Goal: Information Seeking & Learning: Learn about a topic

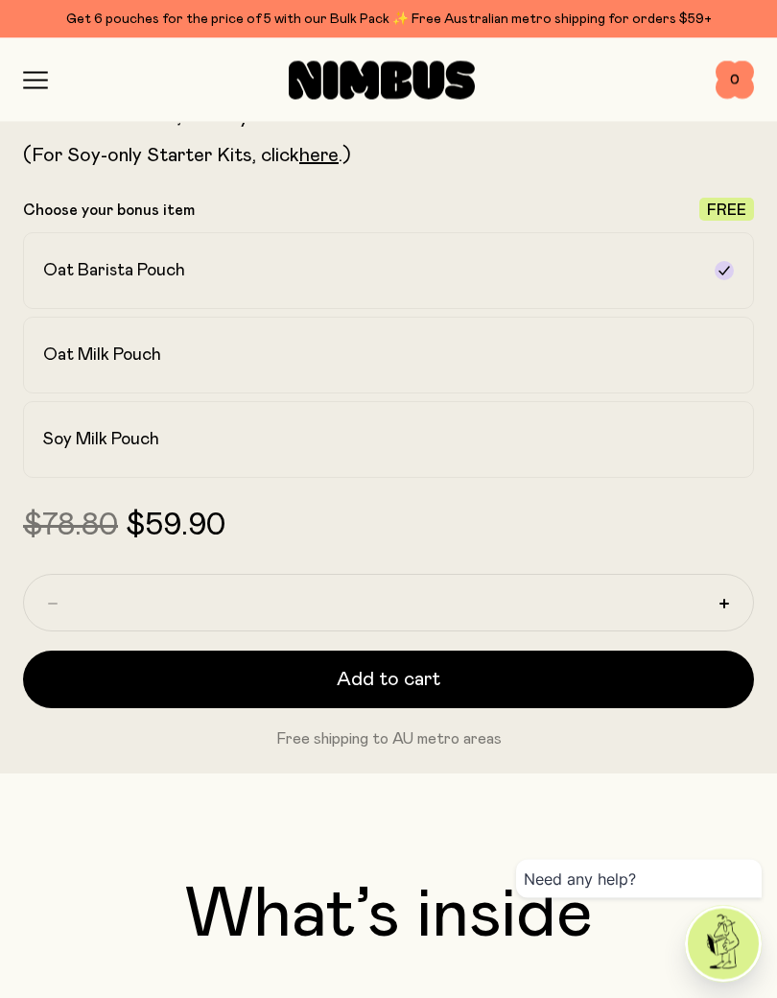
scroll to position [1094, 0]
click at [585, 358] on div "Oat Milk Pouch" at bounding box center [371, 355] width 657 height 23
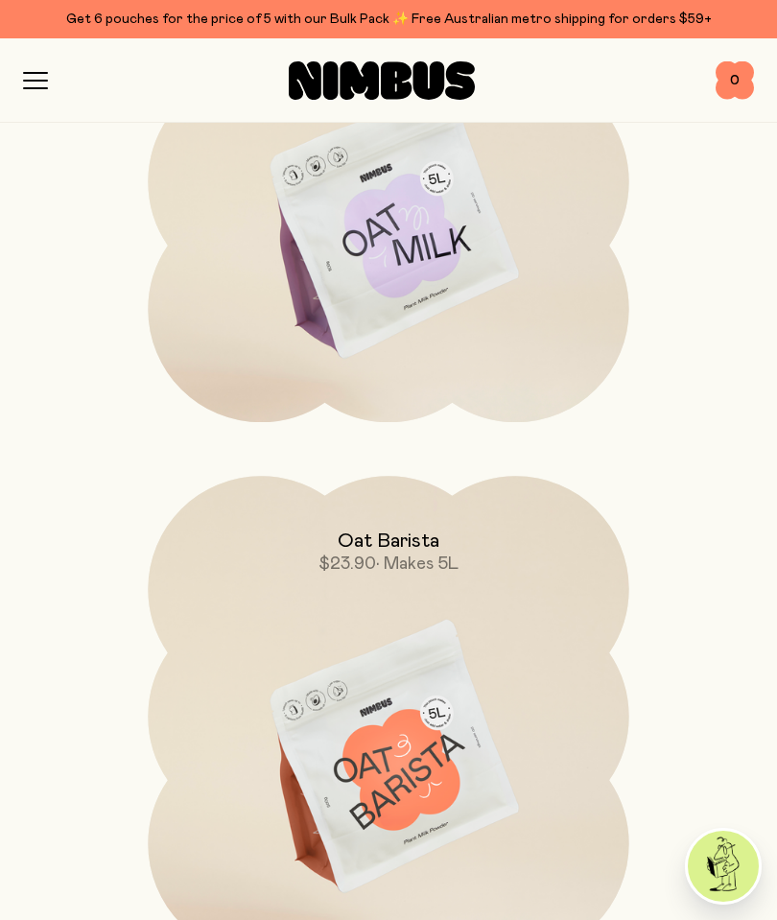
scroll to position [7814, 0]
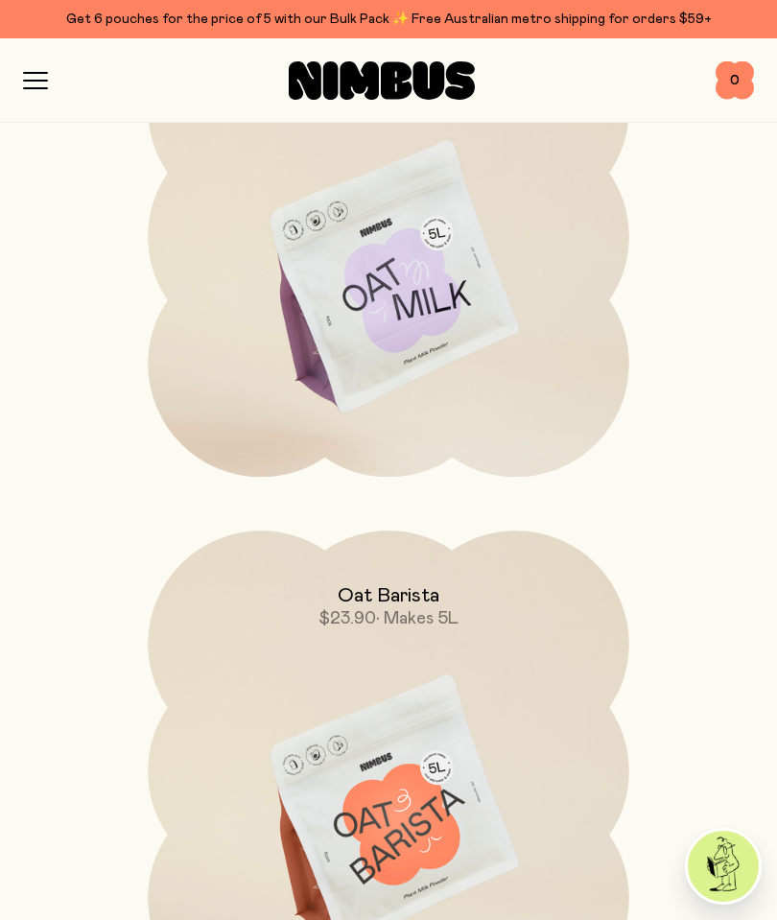
click at [413, 584] on div "Oat Barista $23.90 • Makes 5L" at bounding box center [388, 581] width 481 height 100
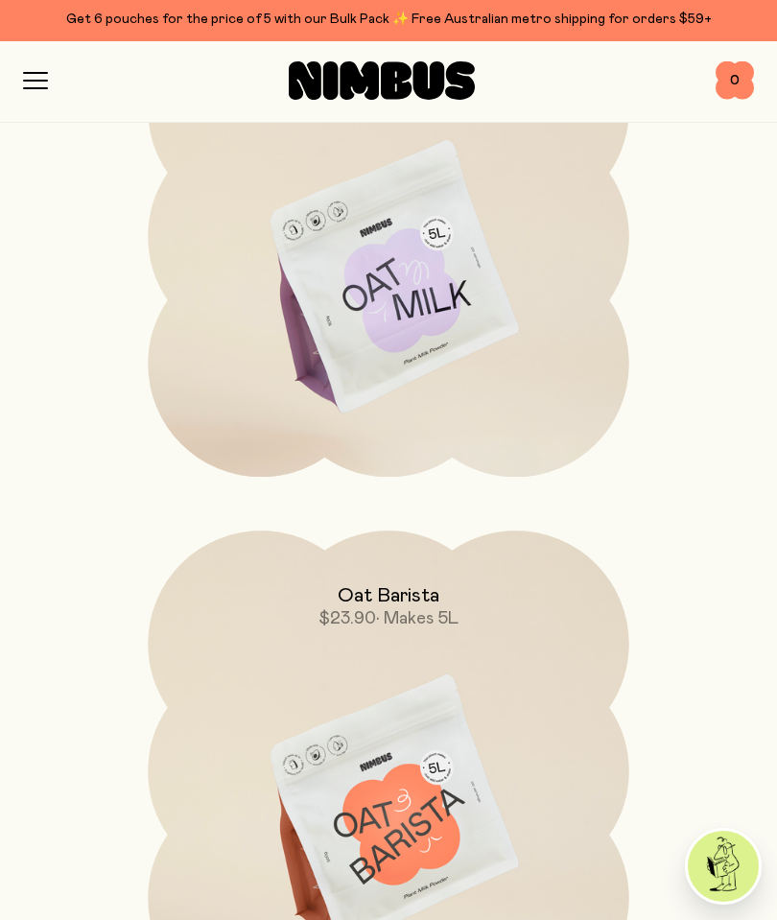
click at [427, 687] on img at bounding box center [388, 813] width 481 height 565
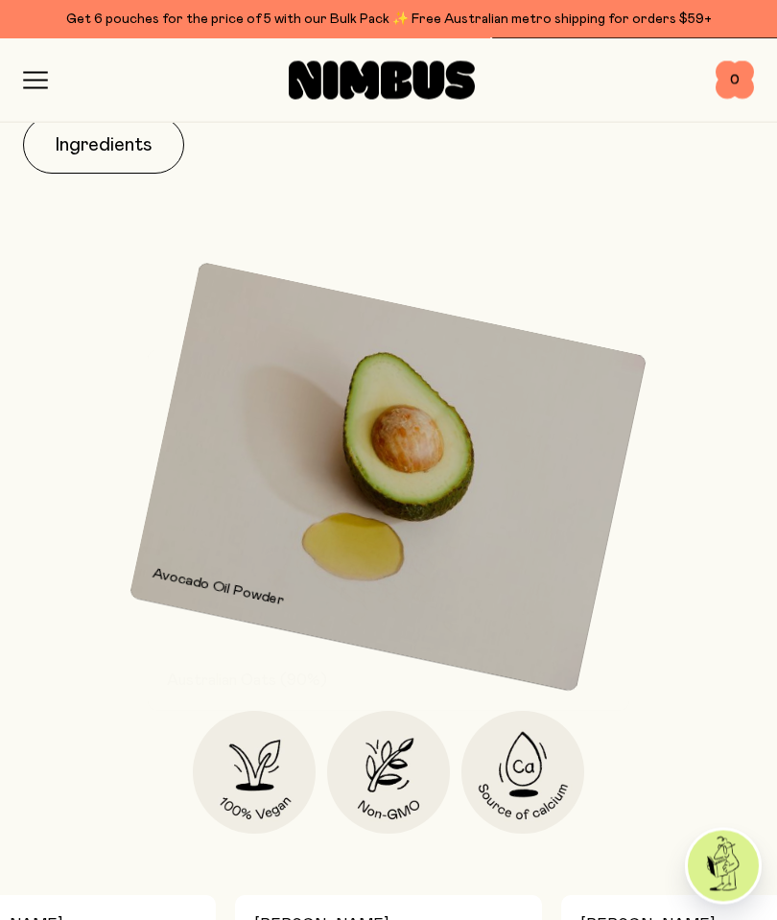
scroll to position [1731, 0]
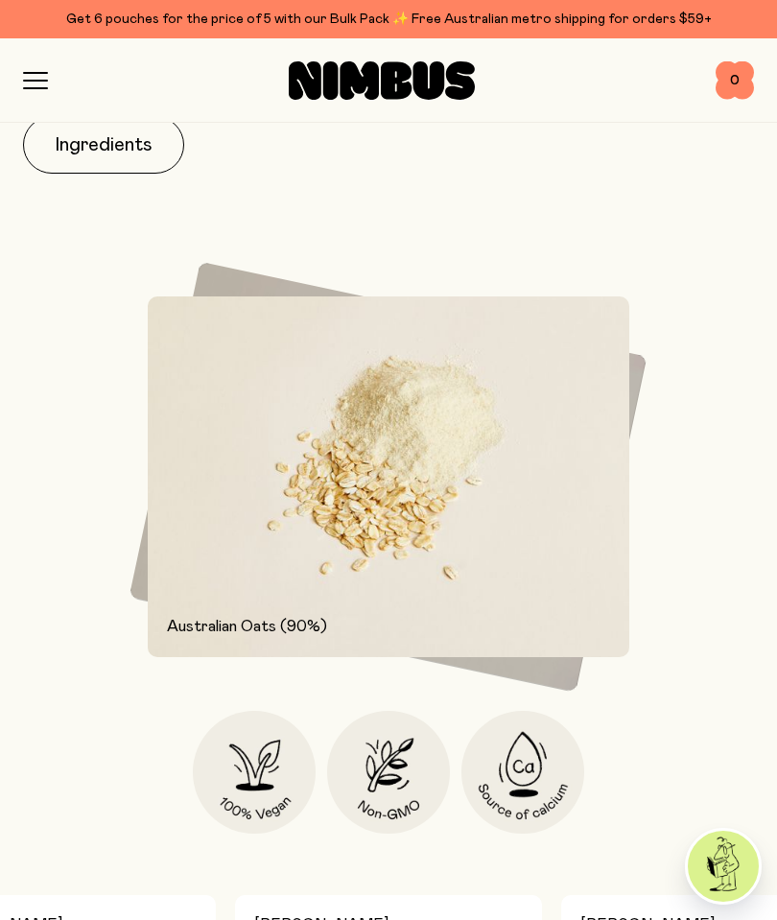
click at [651, 773] on div "Our Oat Barista mix is made for coffee lovers with a stronger flavour and highe…" at bounding box center [388, 408] width 731 height 852
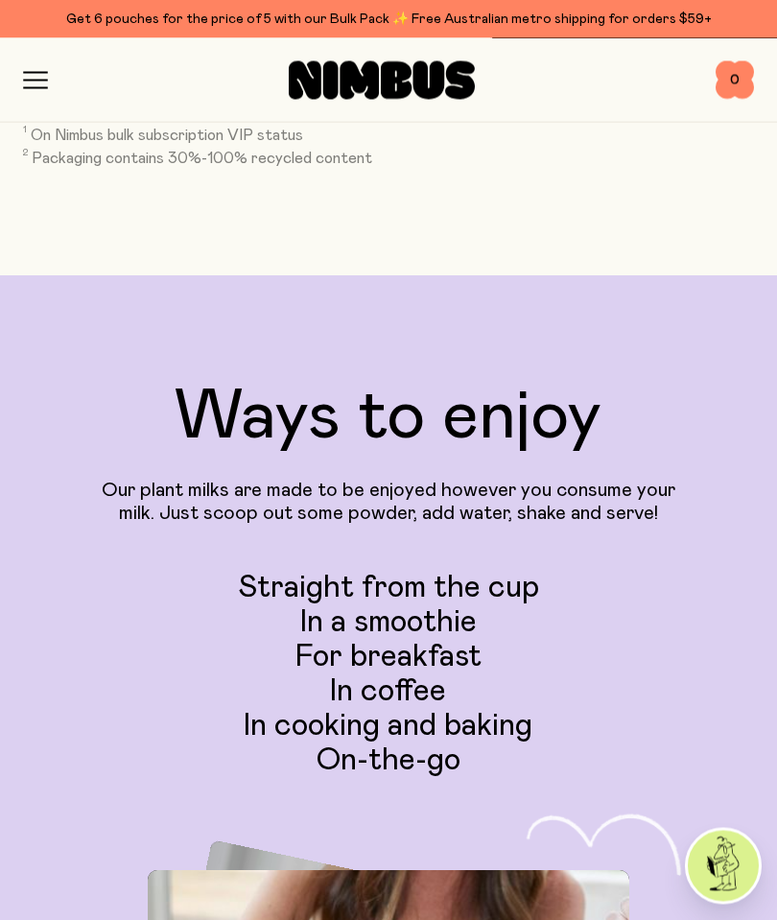
scroll to position [4668, 0]
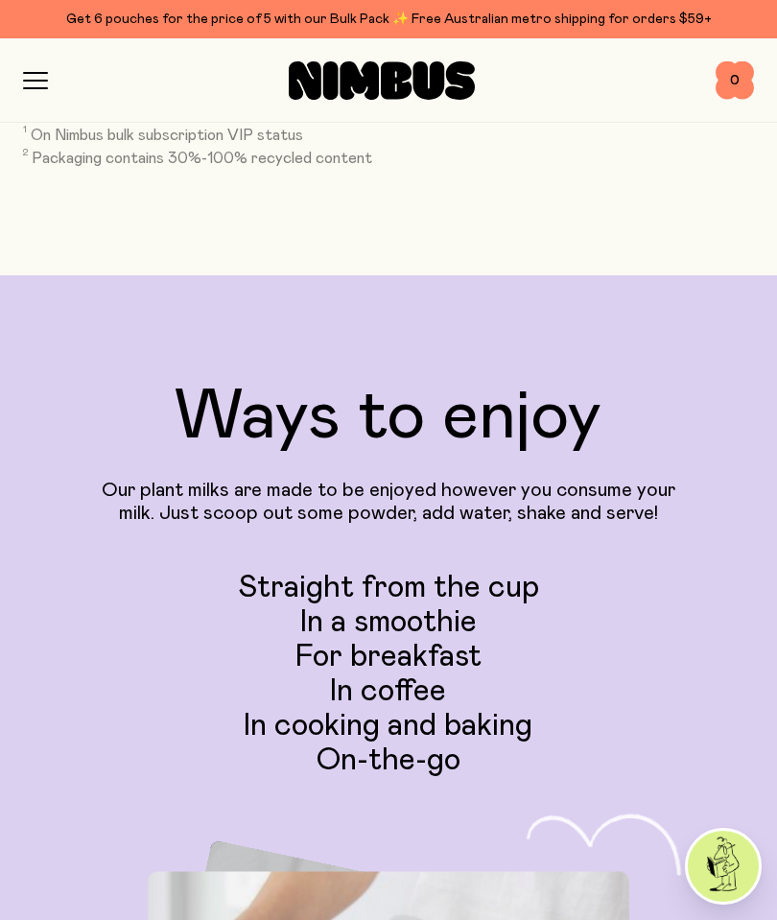
click at [43, 81] on icon "button" at bounding box center [35, 81] width 23 height 0
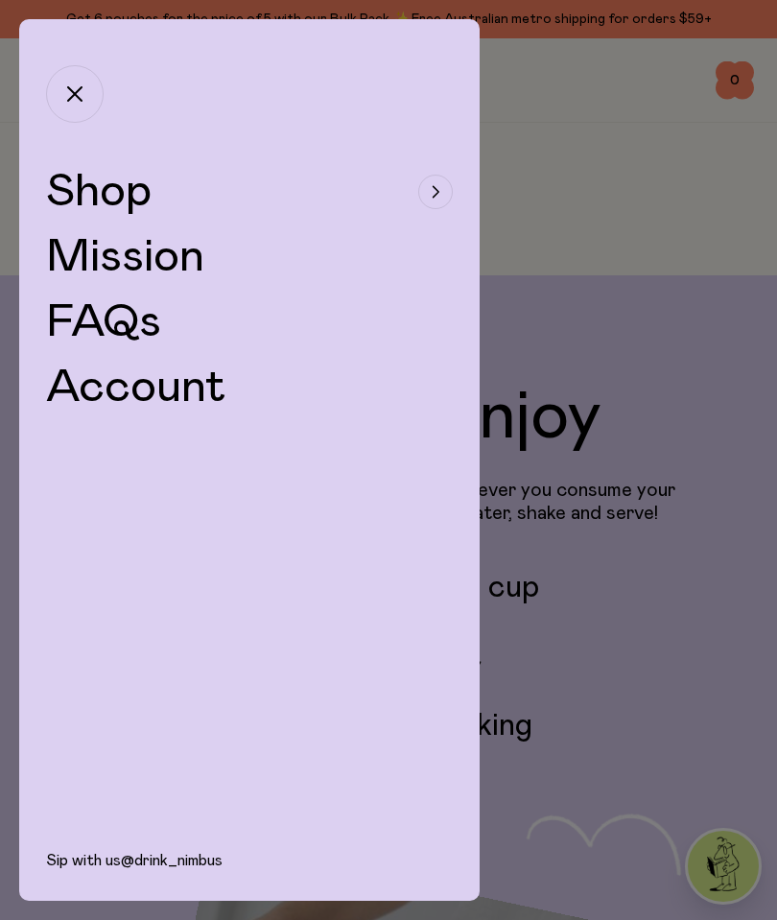
click at [439, 183] on div "button" at bounding box center [435, 192] width 35 height 35
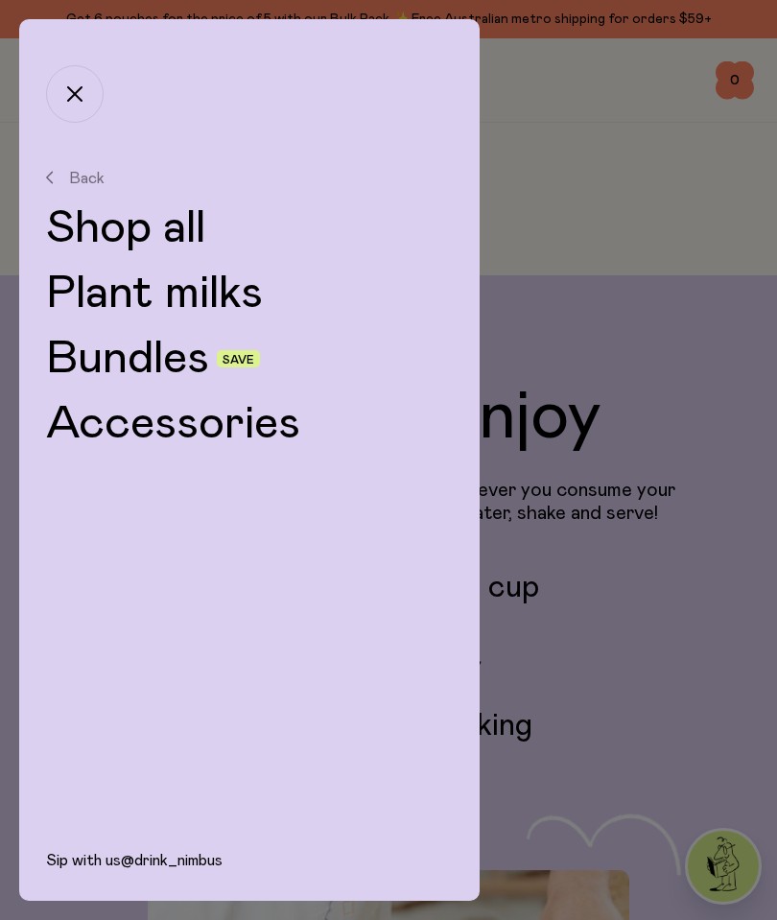
click at [160, 368] on link "Bundles" at bounding box center [127, 359] width 163 height 46
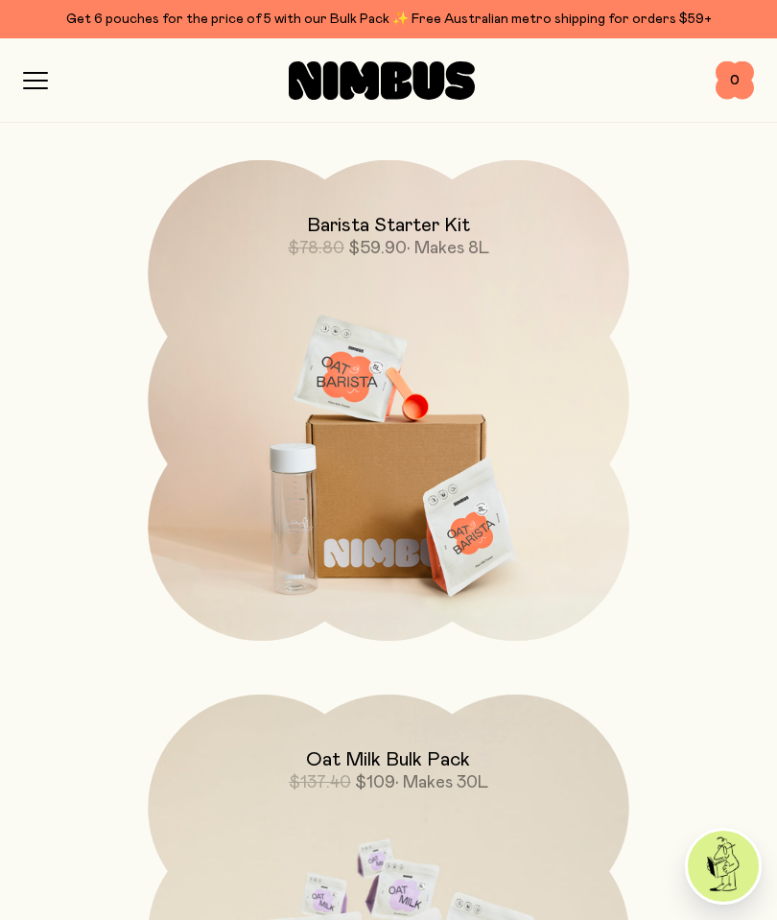
scroll to position [1261, 0]
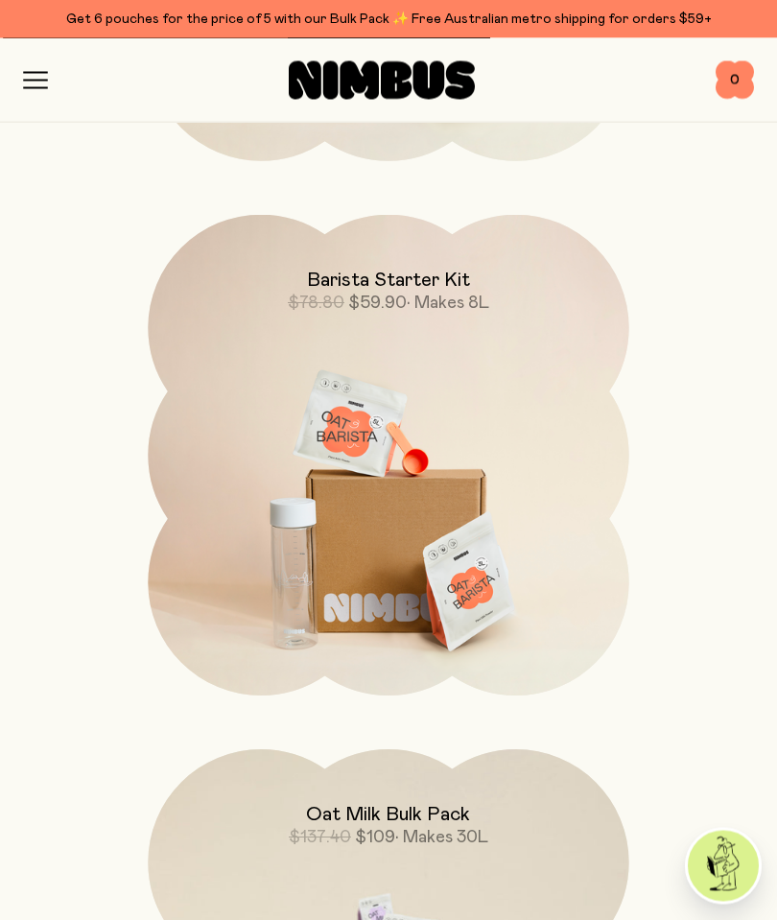
click at [433, 524] on img at bounding box center [388, 498] width 481 height 565
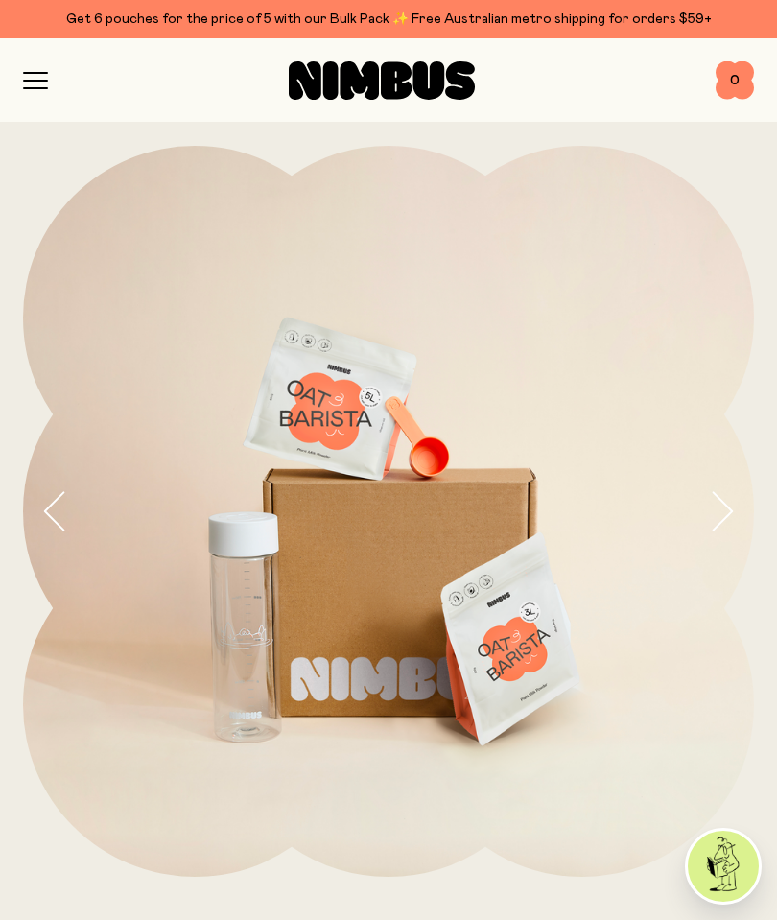
click at [44, 77] on icon "button" at bounding box center [35, 80] width 25 height 17
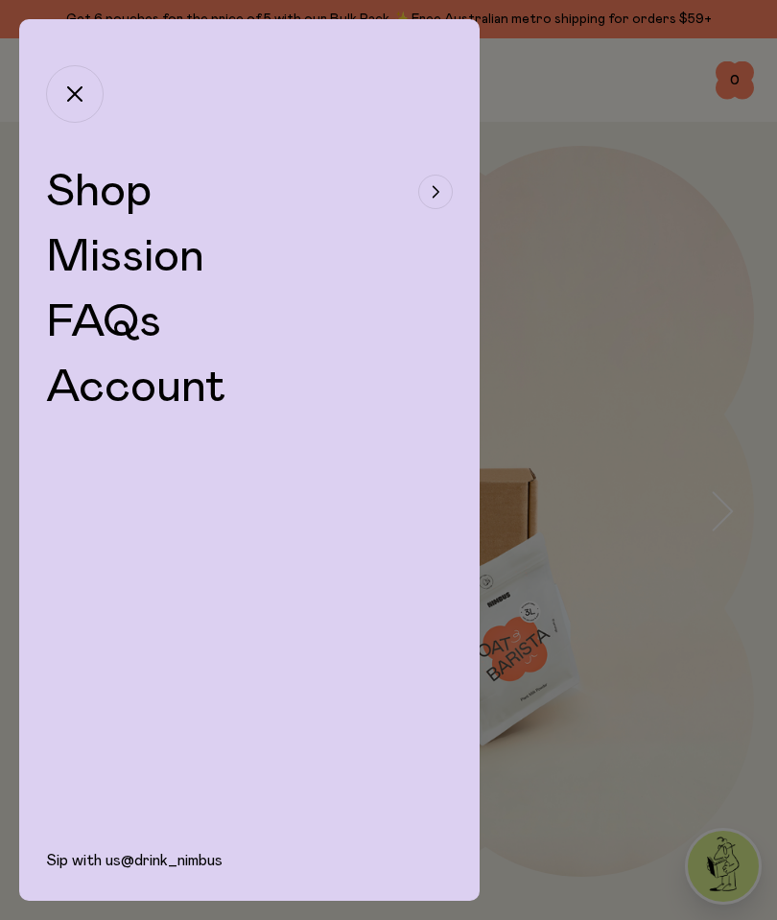
click at [432, 196] on icon "button" at bounding box center [436, 192] width 8 height 12
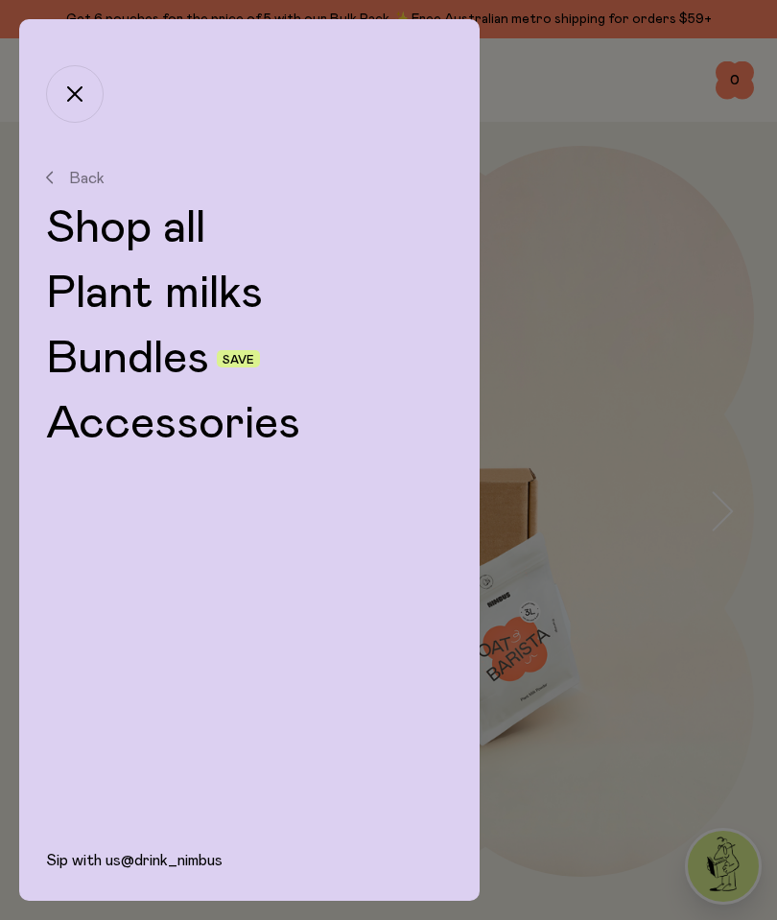
click at [113, 229] on link "Shop all" at bounding box center [249, 228] width 407 height 46
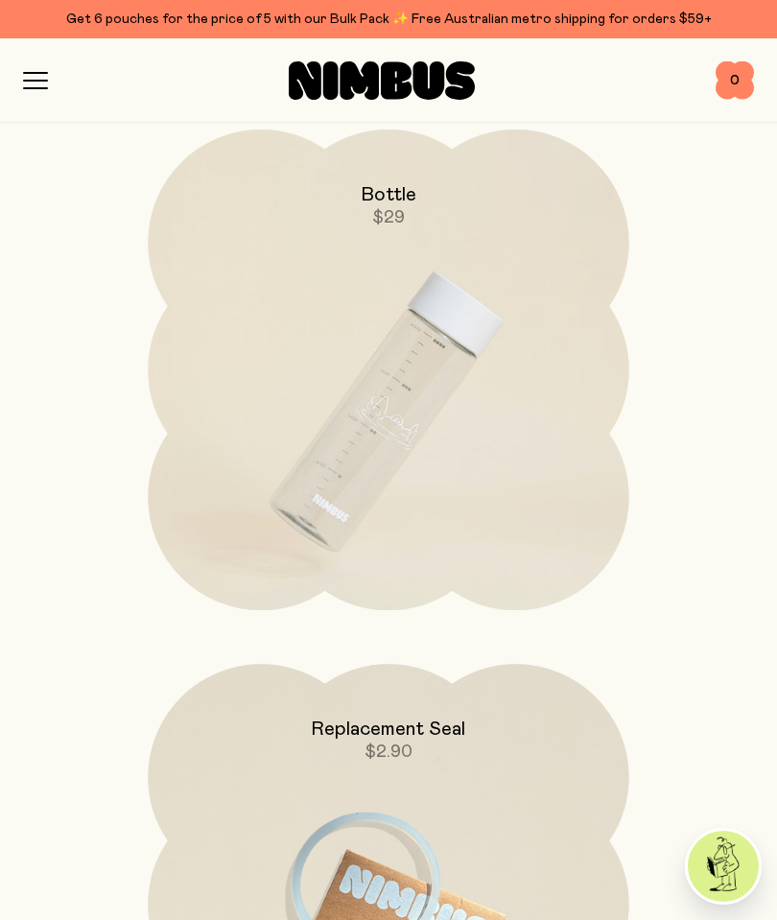
scroll to position [7131, 0]
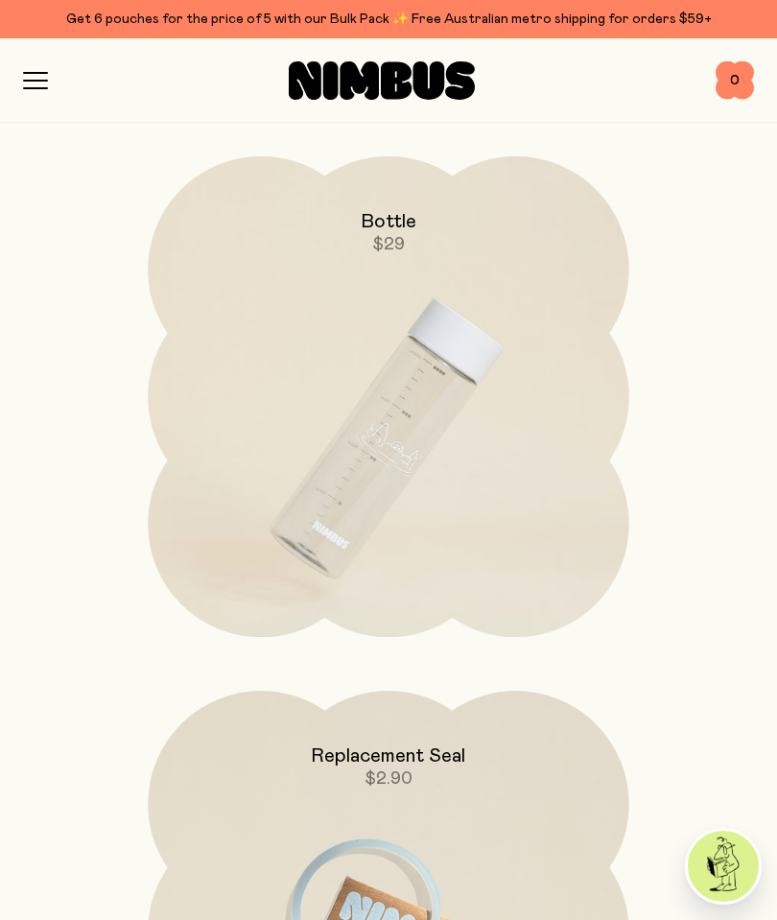
click at [403, 443] on img at bounding box center [388, 438] width 481 height 565
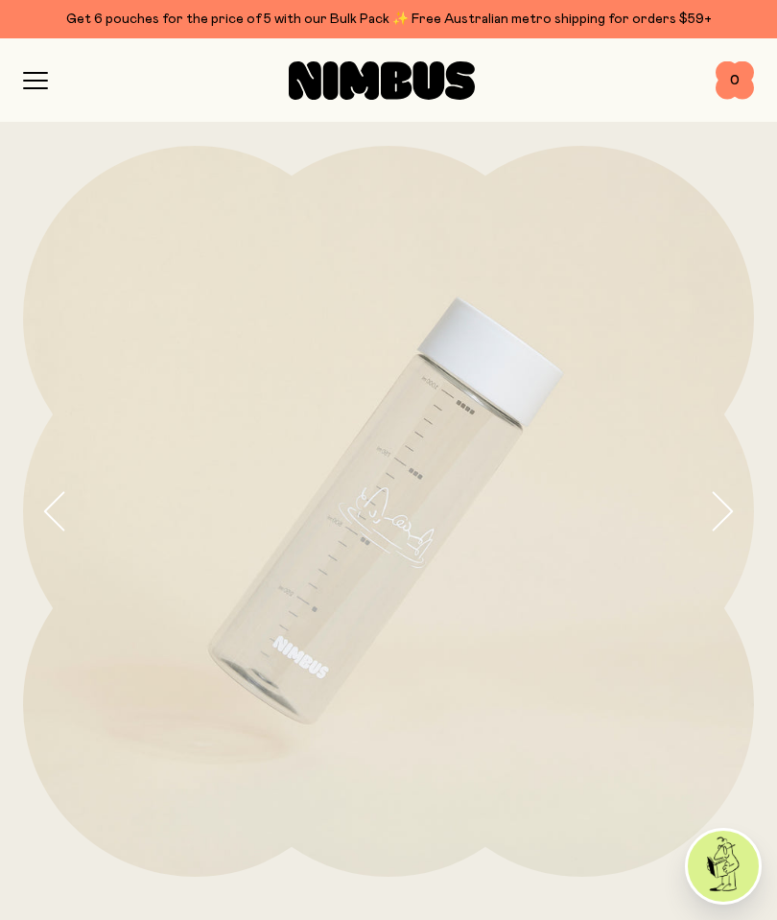
click at [430, 503] on img at bounding box center [388, 511] width 731 height 731
click at [371, 563] on img at bounding box center [388, 511] width 731 height 731
click at [729, 527] on icon "button" at bounding box center [721, 511] width 27 height 40
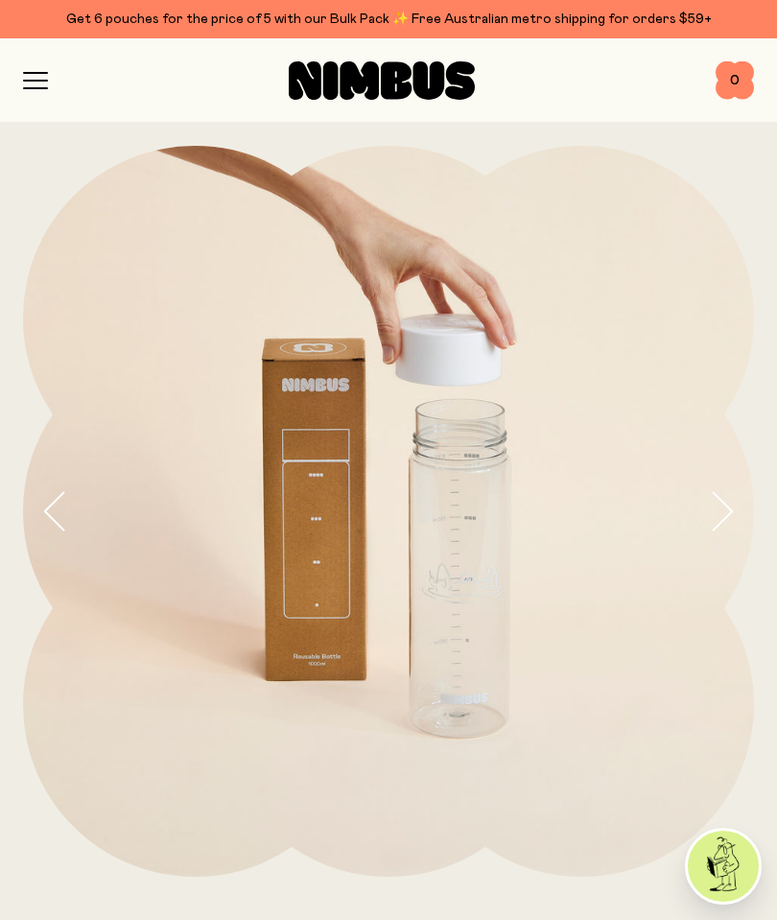
click at [717, 519] on icon "button" at bounding box center [721, 511] width 27 height 40
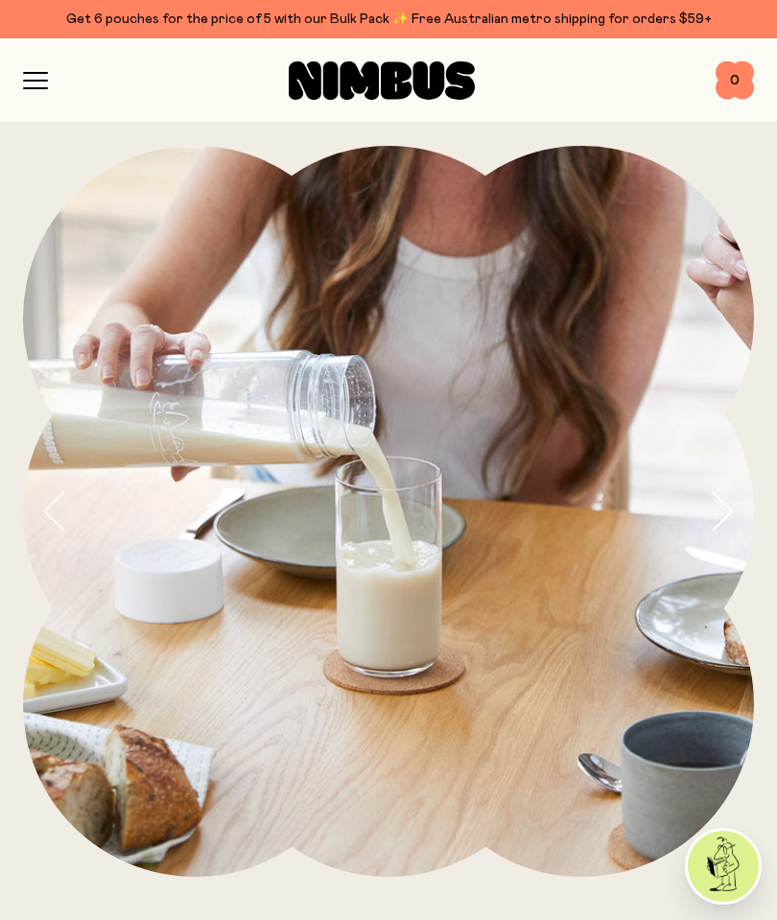
click at [727, 513] on icon "button" at bounding box center [721, 511] width 27 height 40
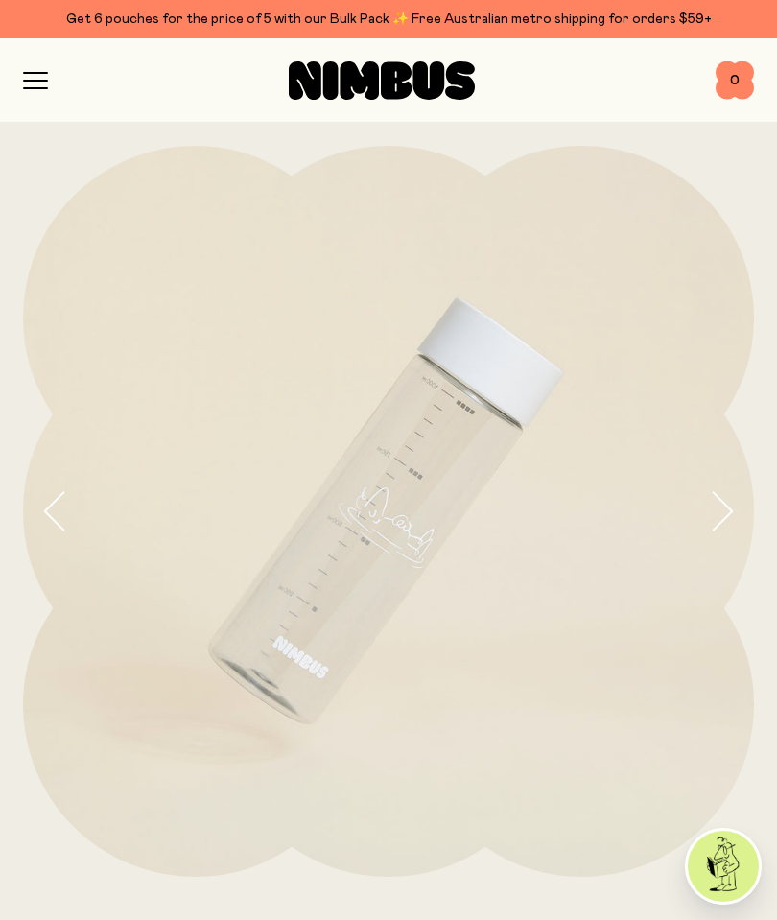
click at [725, 518] on icon "button" at bounding box center [723, 510] width 19 height 37
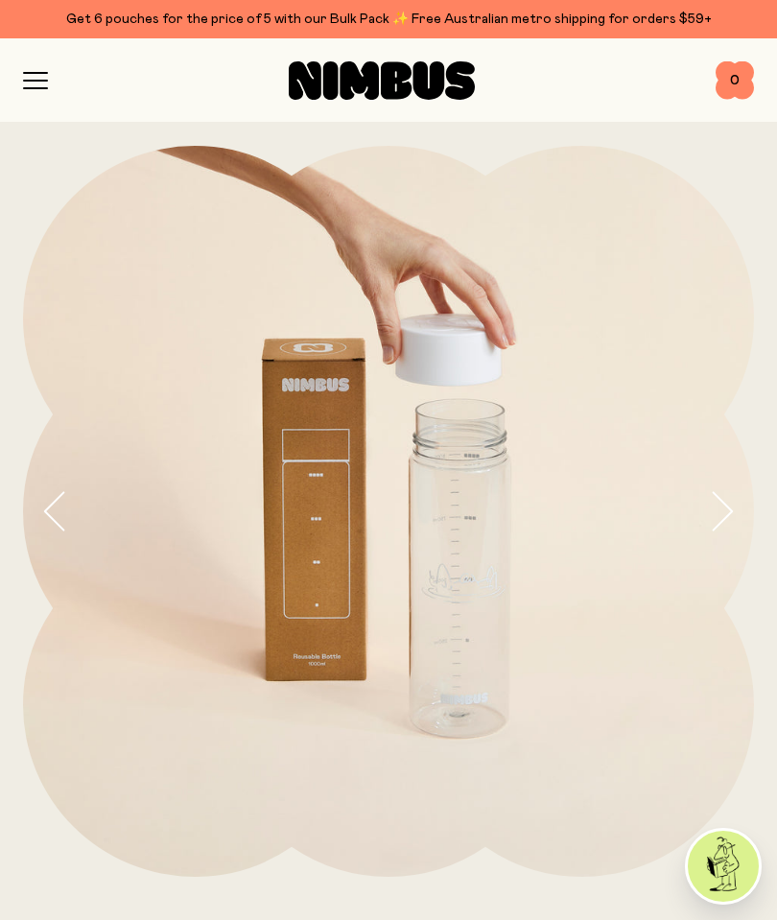
click at [33, 81] on icon "button" at bounding box center [35, 81] width 23 height 0
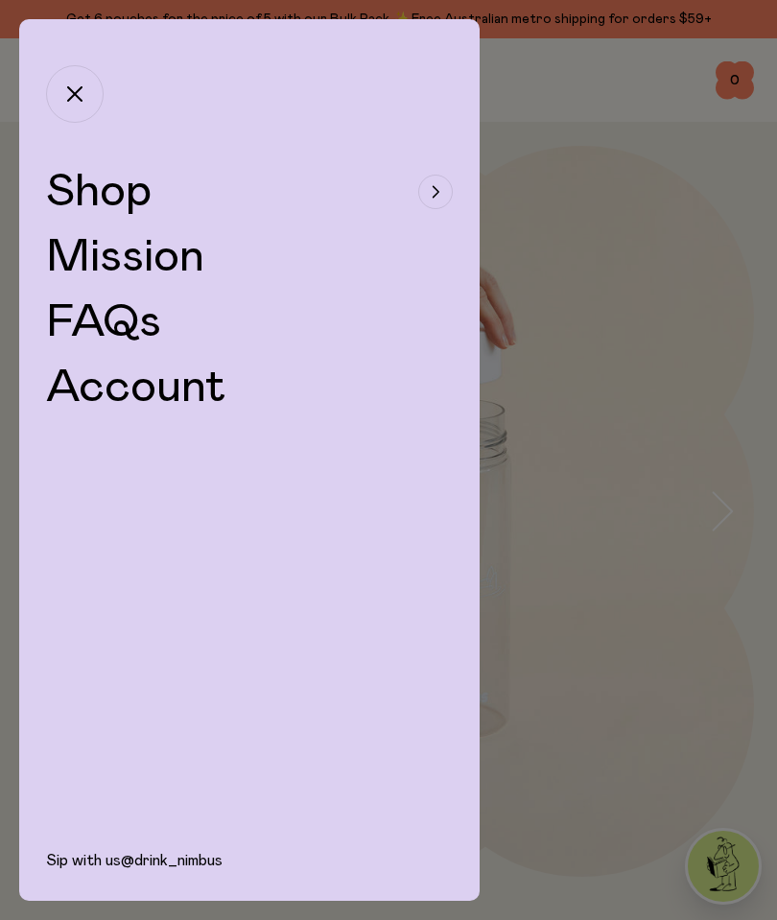
click at [131, 203] on span "Shop" at bounding box center [99, 192] width 106 height 46
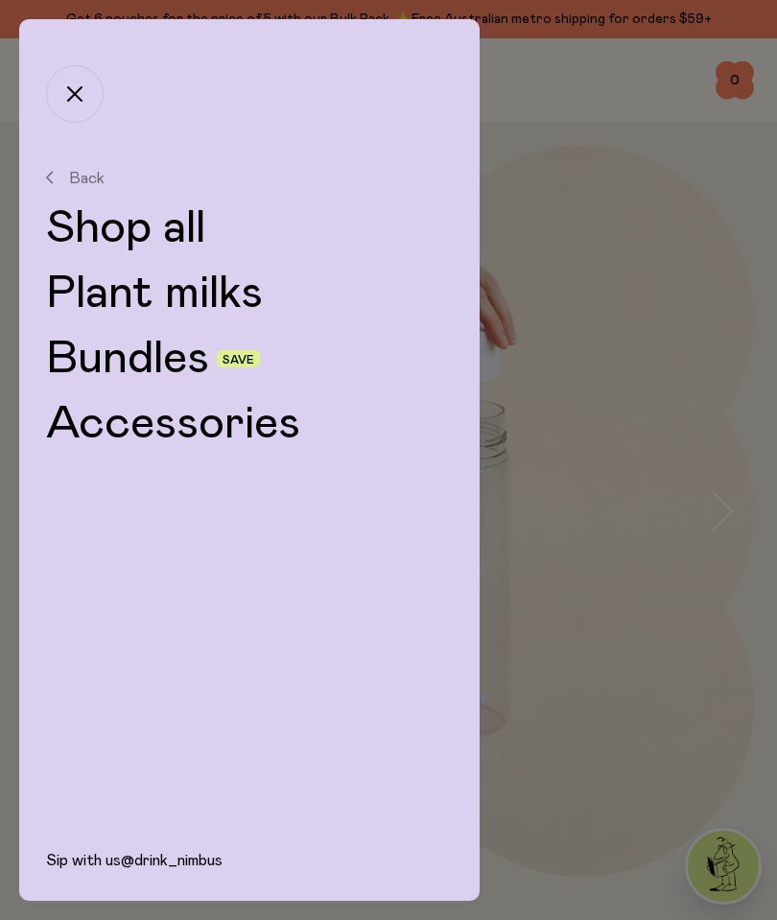
click at [232, 304] on link "Plant milks" at bounding box center [249, 294] width 407 height 46
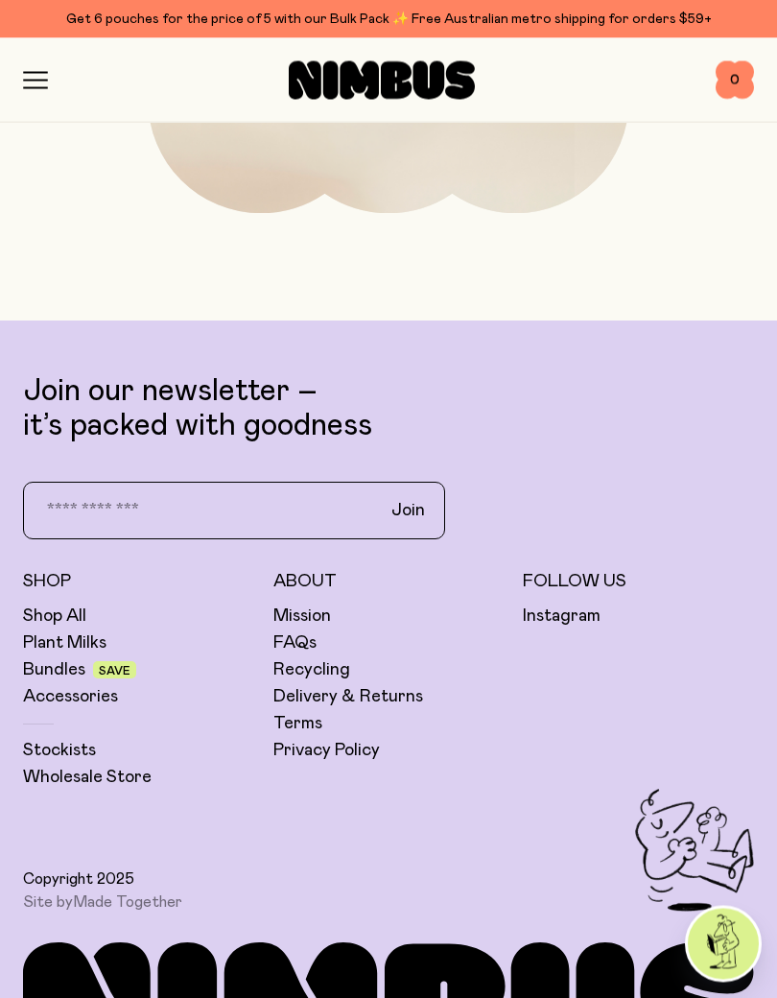
scroll to position [2280, 0]
click at [79, 676] on link "Bundles" at bounding box center [54, 669] width 62 height 23
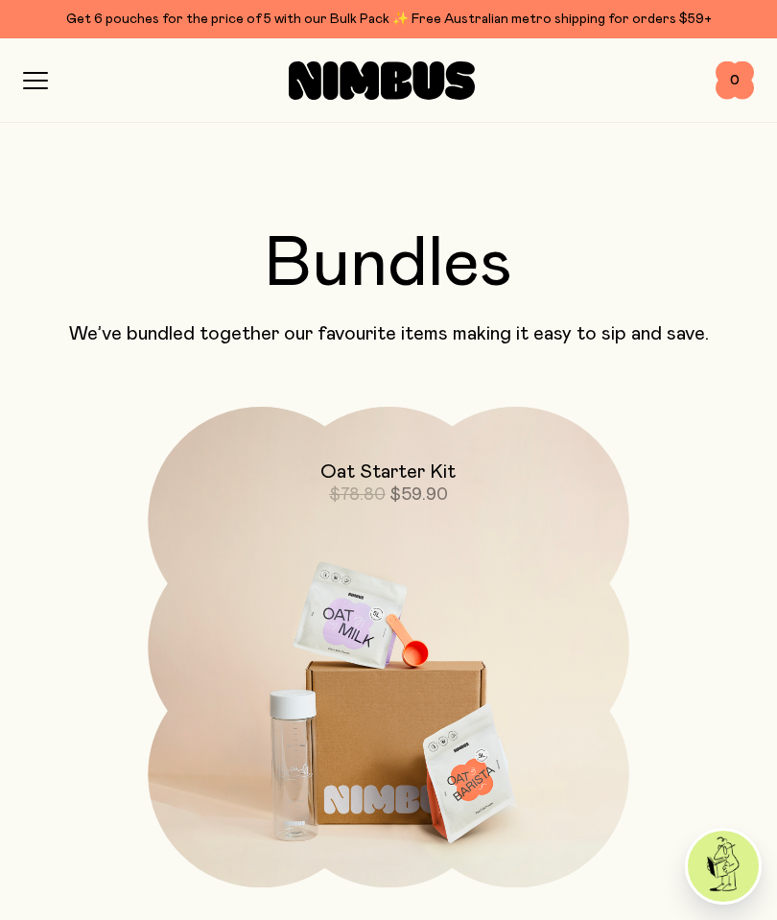
click at [40, 74] on icon "button" at bounding box center [35, 80] width 25 height 17
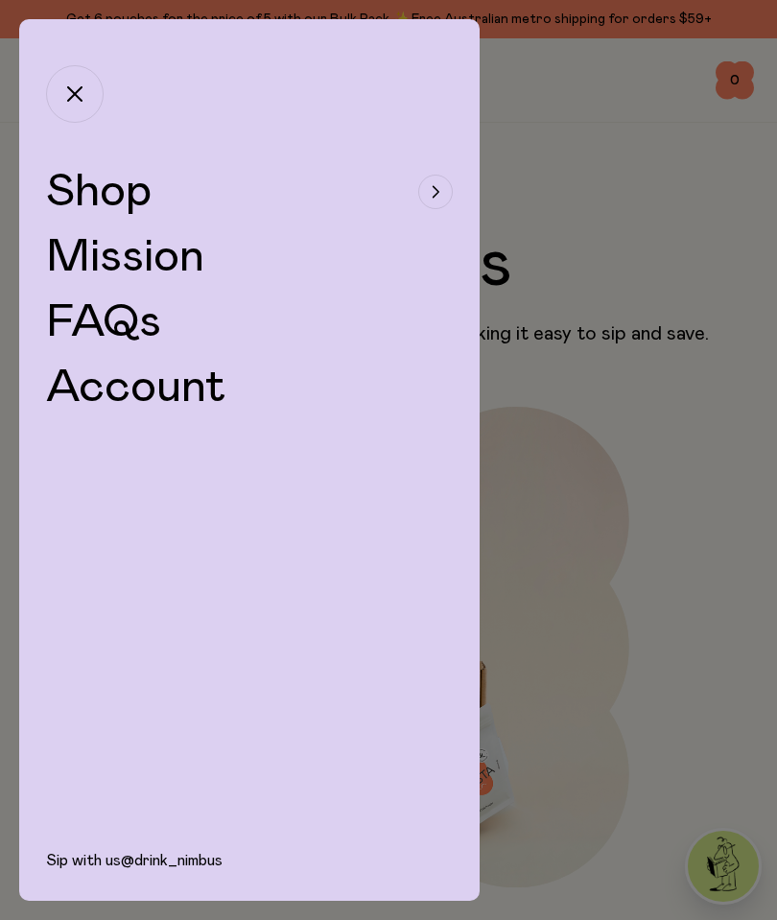
click at [141, 326] on link "FAQs" at bounding box center [103, 322] width 115 height 46
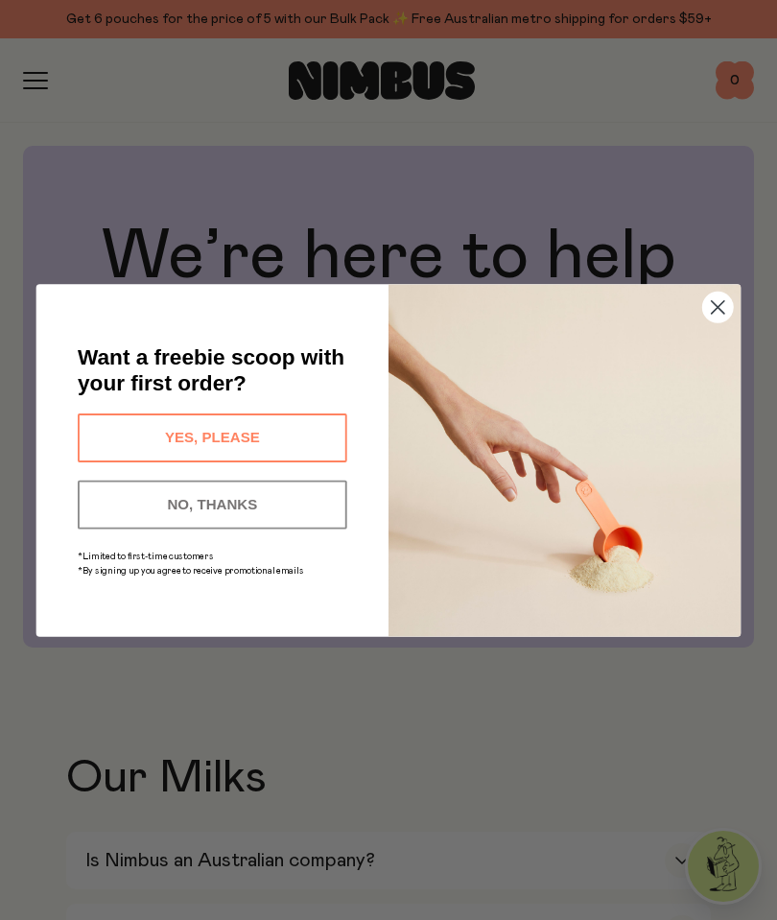
click at [712, 306] on circle "Close dialog" at bounding box center [719, 307] width 30 height 30
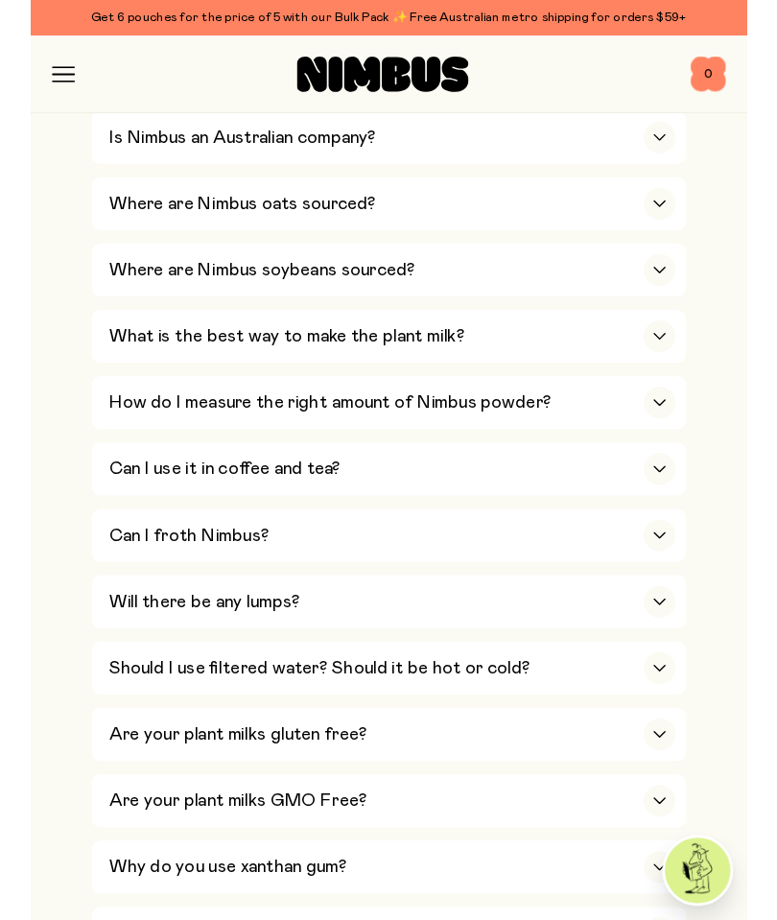
scroll to position [709, 0]
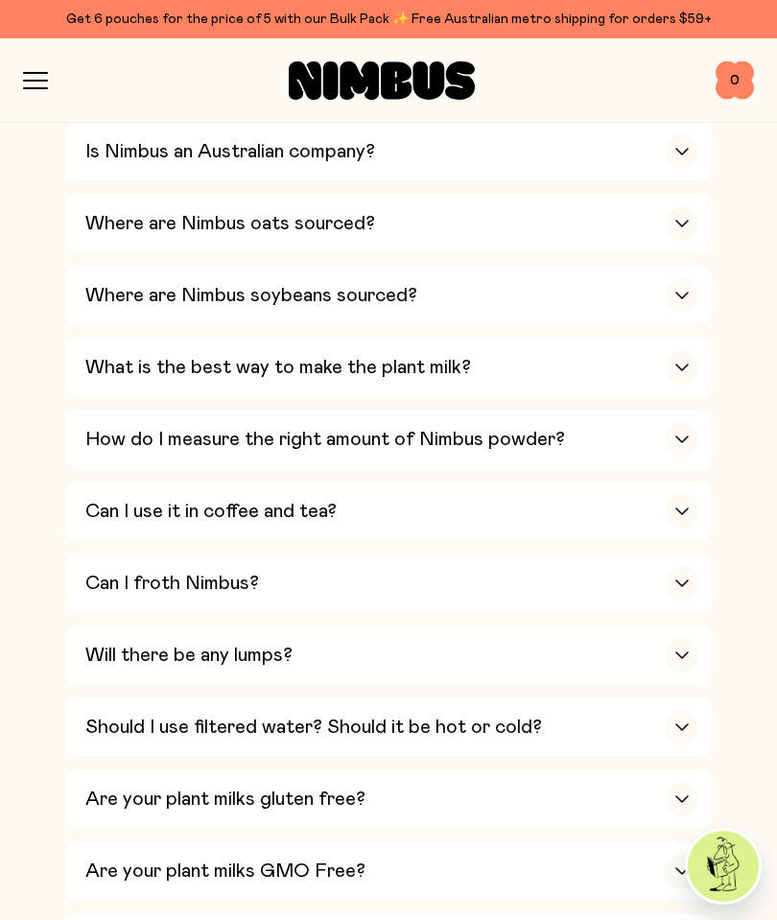
click at [683, 436] on icon "button" at bounding box center [682, 440] width 15 height 8
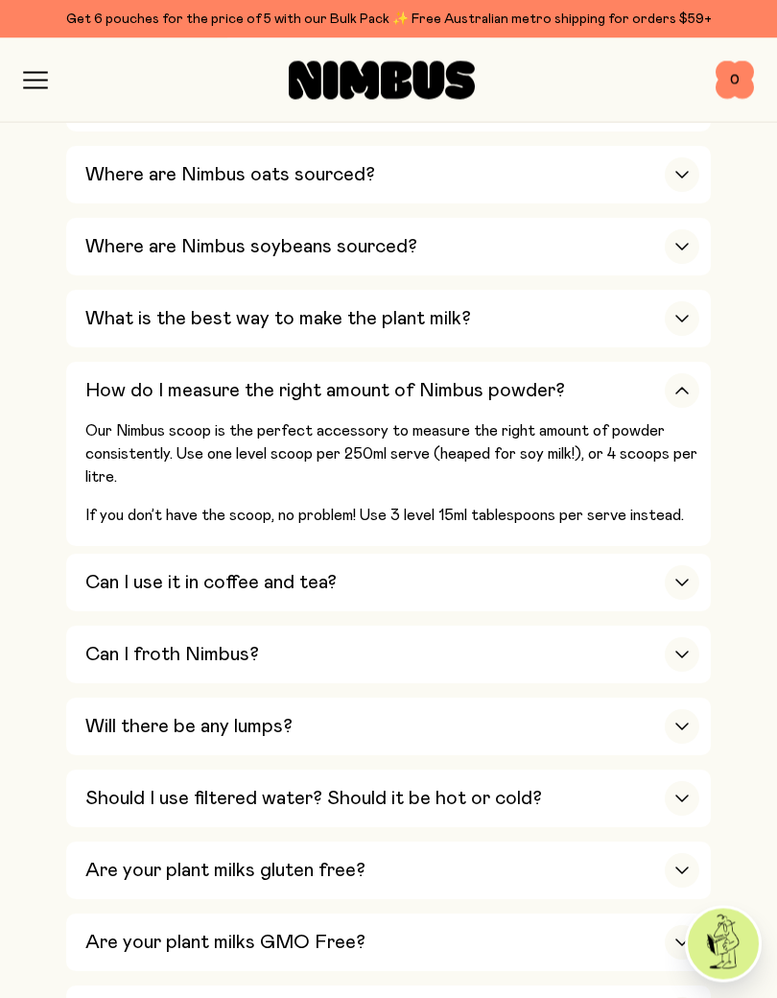
scroll to position [760, 0]
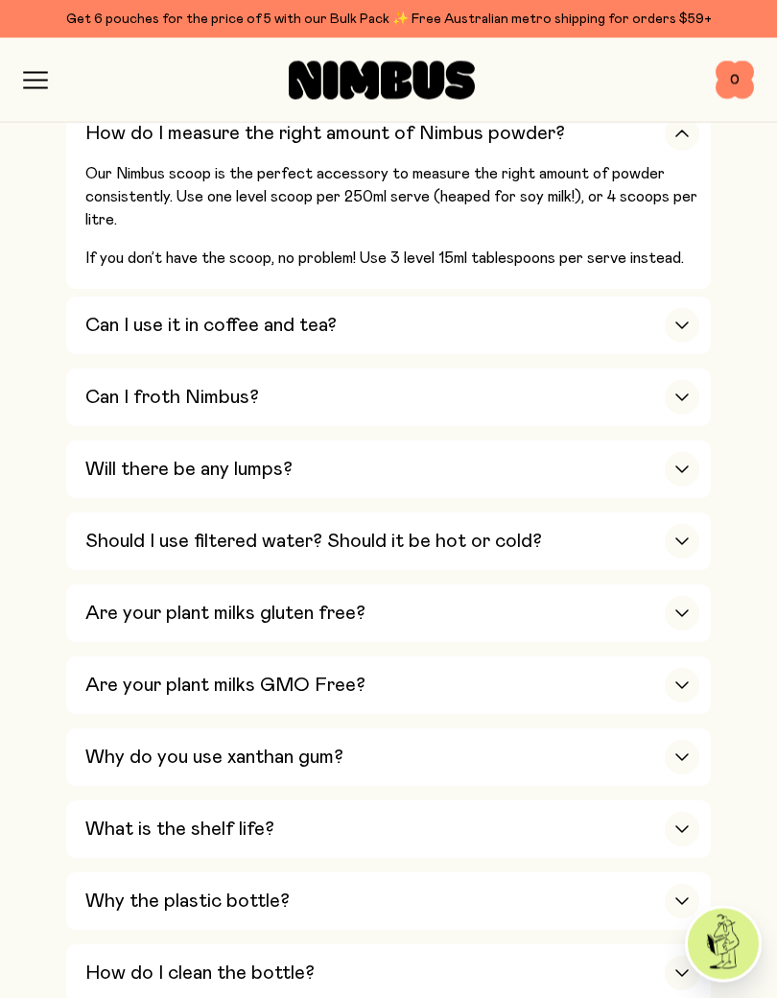
click at [686, 539] on icon "button" at bounding box center [683, 542] width 12 height 6
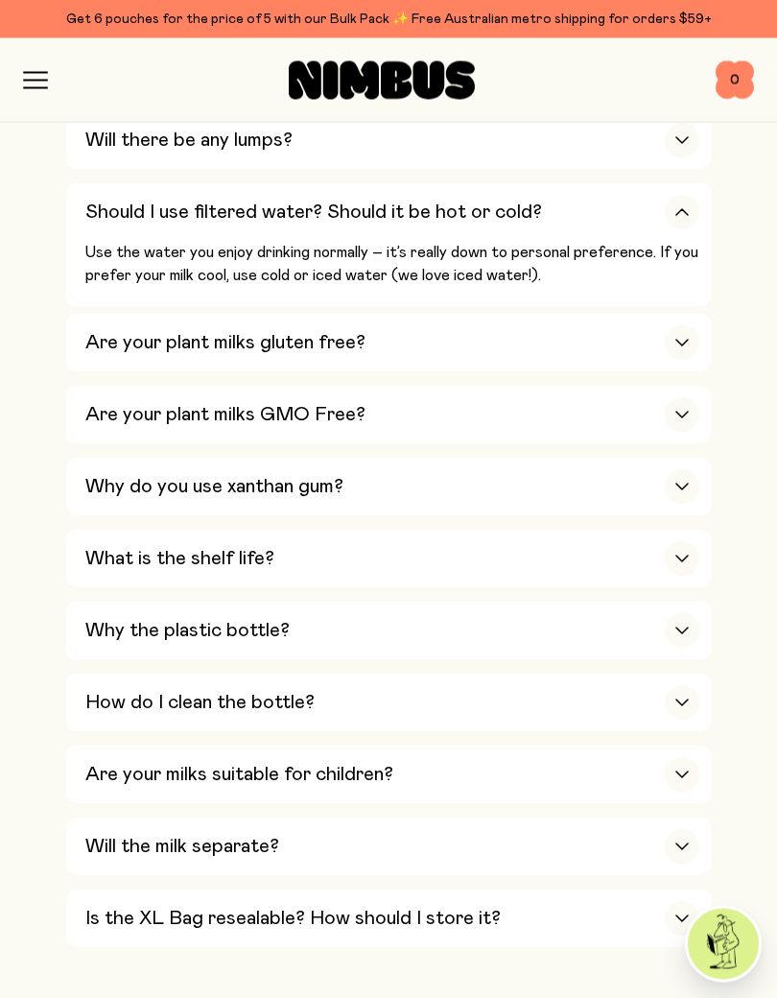
scroll to position [1225, 0]
click at [691, 541] on div "button" at bounding box center [682, 558] width 35 height 35
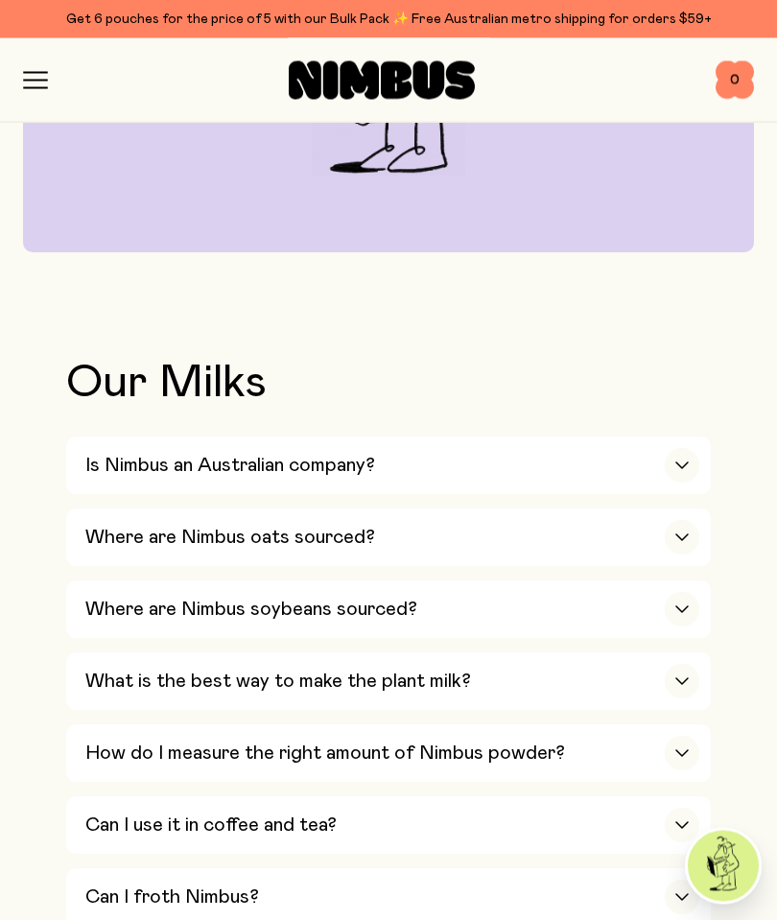
scroll to position [391, 0]
